Goal: Communication & Community: Answer question/provide support

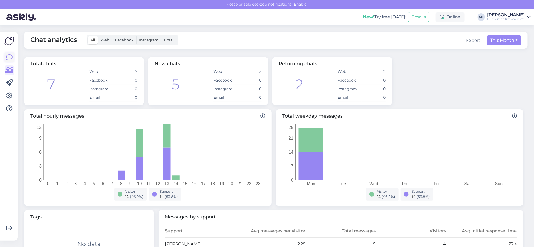
click at [7, 59] on icon at bounding box center [9, 57] width 6 height 6
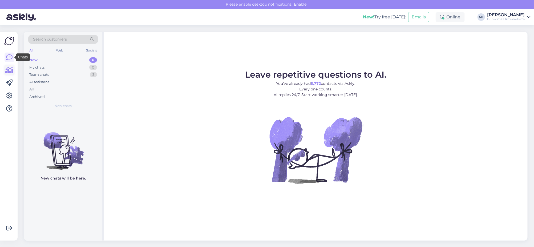
click at [9, 74] on link at bounding box center [10, 70] width 10 height 10
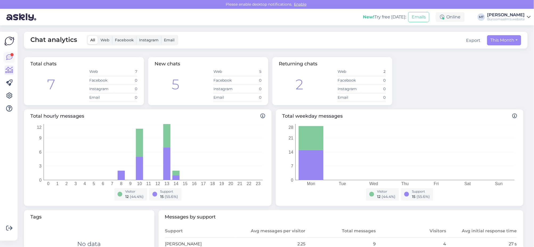
click at [10, 53] on div at bounding box center [11, 54] width 3 height 3
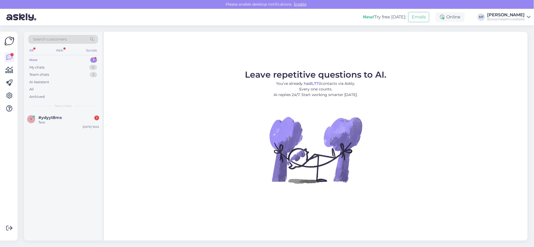
click at [30, 58] on div "New" at bounding box center [33, 59] width 8 height 5
click at [40, 121] on div "Tere" at bounding box center [68, 122] width 61 height 5
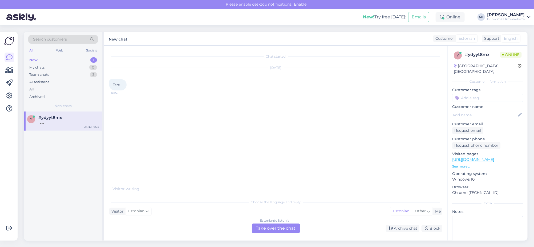
click at [261, 226] on div "Estonian to Estonian Take over the chat" at bounding box center [276, 228] width 48 height 10
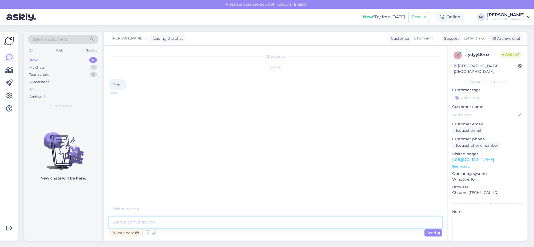
click at [156, 225] on textarea at bounding box center [275, 221] width 333 height 11
type textarea "Tere."
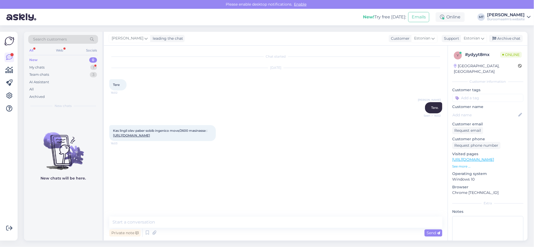
click at [150, 137] on link "[URL][DOMAIN_NAME]" at bounding box center [131, 135] width 37 height 4
click at [150, 224] on textarea at bounding box center [275, 221] width 333 height 11
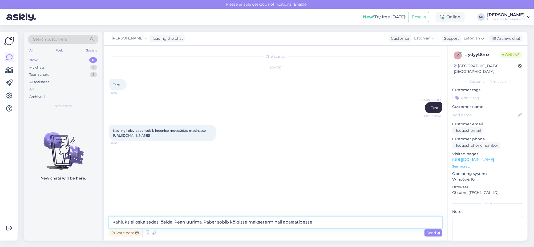
type textarea "Kahjuks ei oska sedasi öelda. Pean uurima. Paber sobib kõigisse makseterminali …"
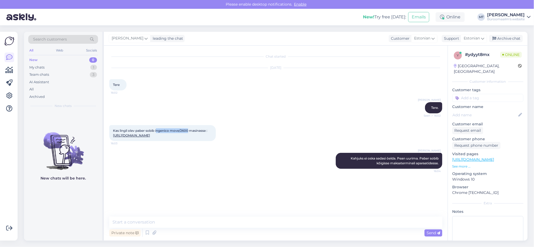
drag, startPoint x: 189, startPoint y: 130, endPoint x: 157, endPoint y: 131, distance: 32.0
click at [157, 131] on span "Kas lingil olev paber sobib ingenico move/2600 masinasse : [URL][DOMAIN_NAME]" at bounding box center [160, 132] width 94 height 9
click at [190, 130] on span "Kas lingil olev paber sobib ingenico move/2600 masinasse : [URL][DOMAIN_NAME]" at bounding box center [160, 132] width 94 height 9
drag, startPoint x: 189, startPoint y: 129, endPoint x: 156, endPoint y: 130, distance: 33.6
click at [156, 130] on span "Kas lingil olev paber sobib ingenico move/2600 masinasse : [URL][DOMAIN_NAME]" at bounding box center [160, 132] width 94 height 9
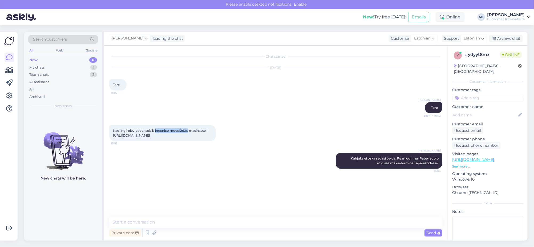
copy span "ingenico move/2600"
click at [150, 137] on link "[URL][DOMAIN_NAME]" at bounding box center [131, 135] width 37 height 4
click at [140, 222] on textarea at bounding box center [275, 221] width 333 height 11
type textarea "Sobib [PERSON_NAME]."
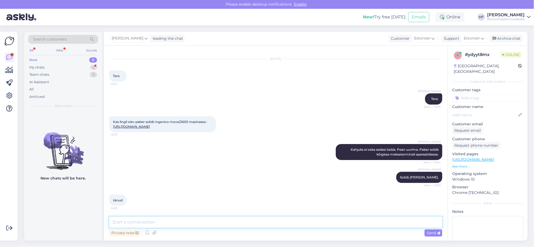
click at [140, 222] on textarea at bounding box center [275, 221] width 333 height 11
type textarea "Aitäh."
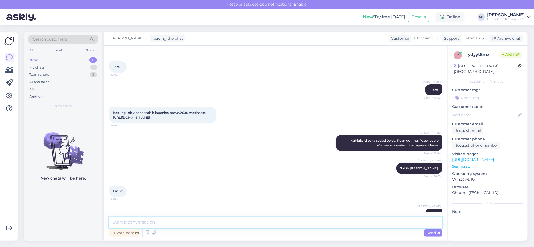
scroll to position [41, 0]
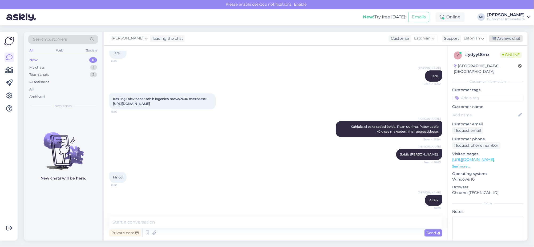
click at [513, 38] on div "Archive chat" at bounding box center [506, 38] width 34 height 7
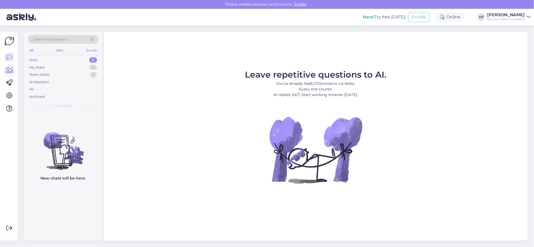
click at [9, 70] on icon at bounding box center [10, 70] width 8 height 6
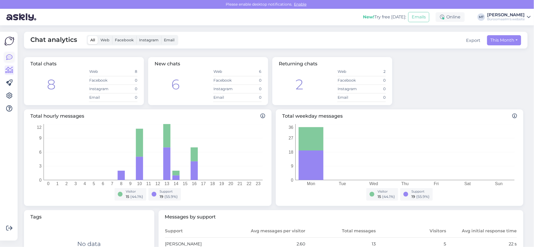
click at [11, 56] on icon at bounding box center [9, 57] width 6 height 6
